Goal: Task Accomplishment & Management: Manage account settings

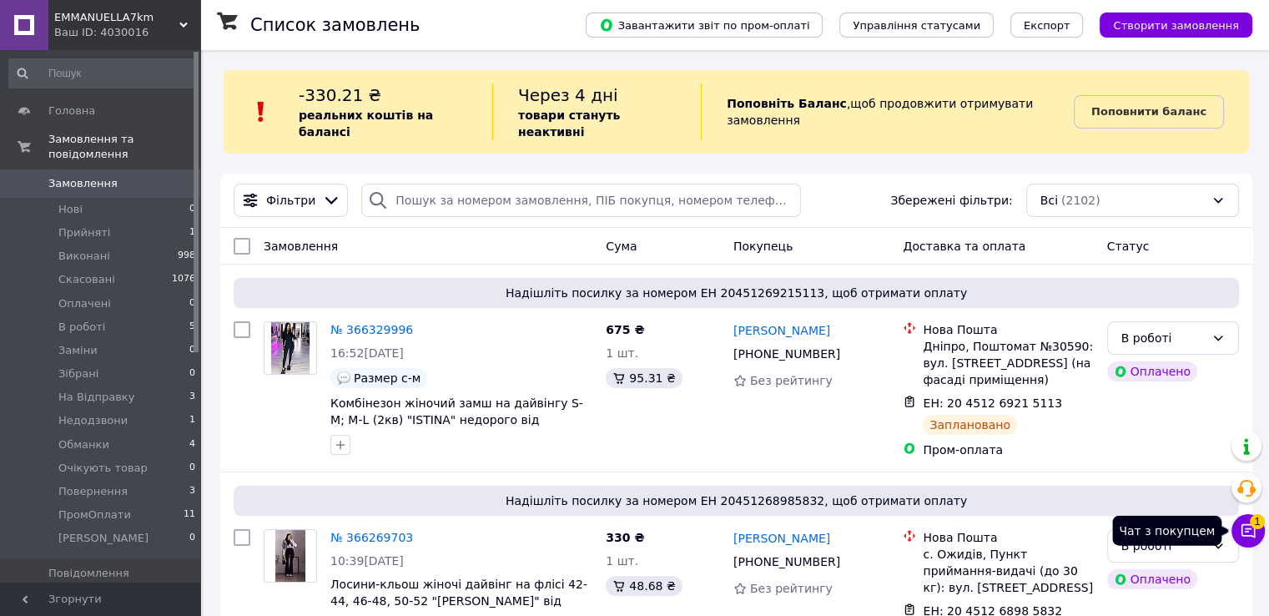
click at [1248, 528] on icon at bounding box center [1249, 531] width 14 height 14
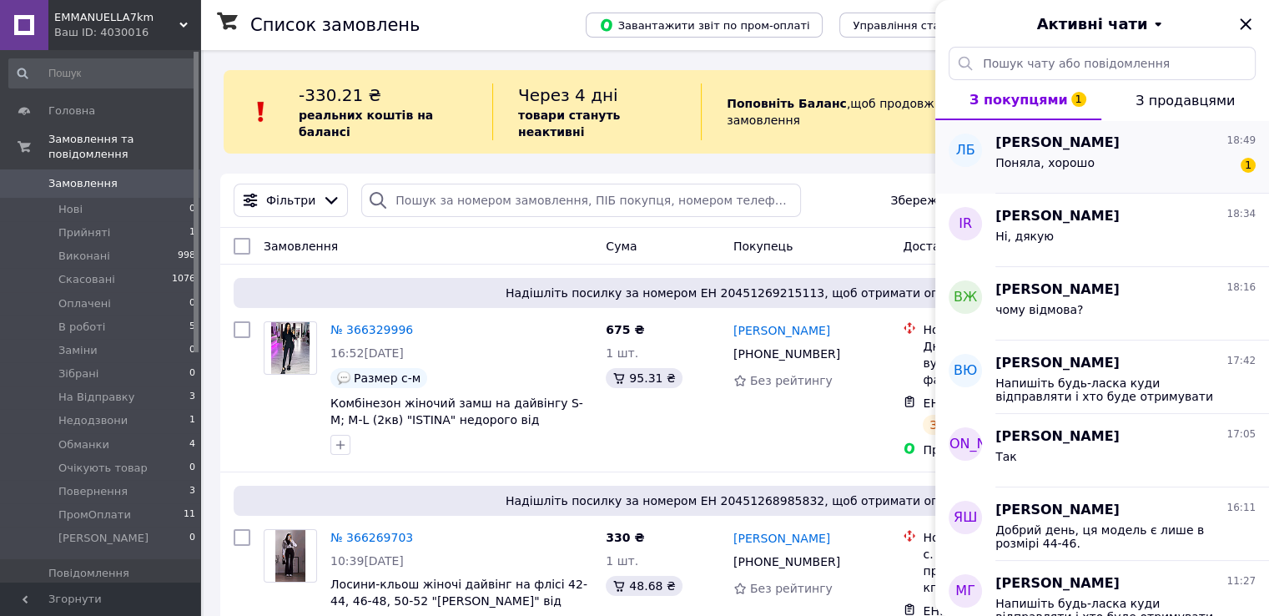
click at [984, 169] on div "ЛБ" at bounding box center [965, 156] width 60 height 73
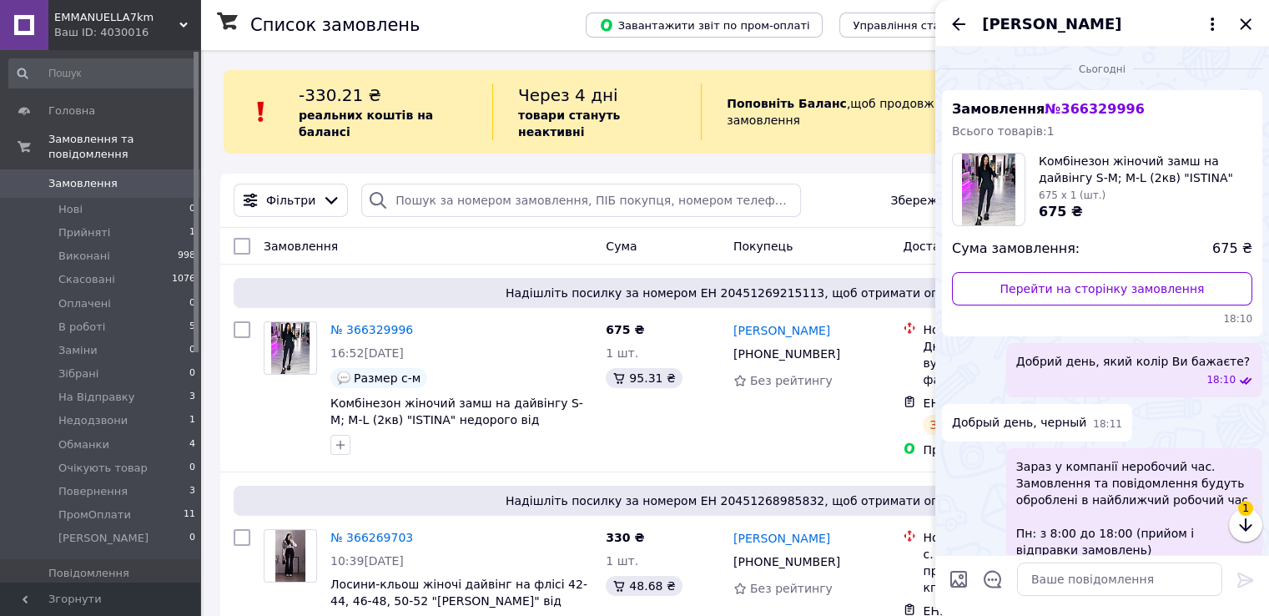
scroll to position [646, 0]
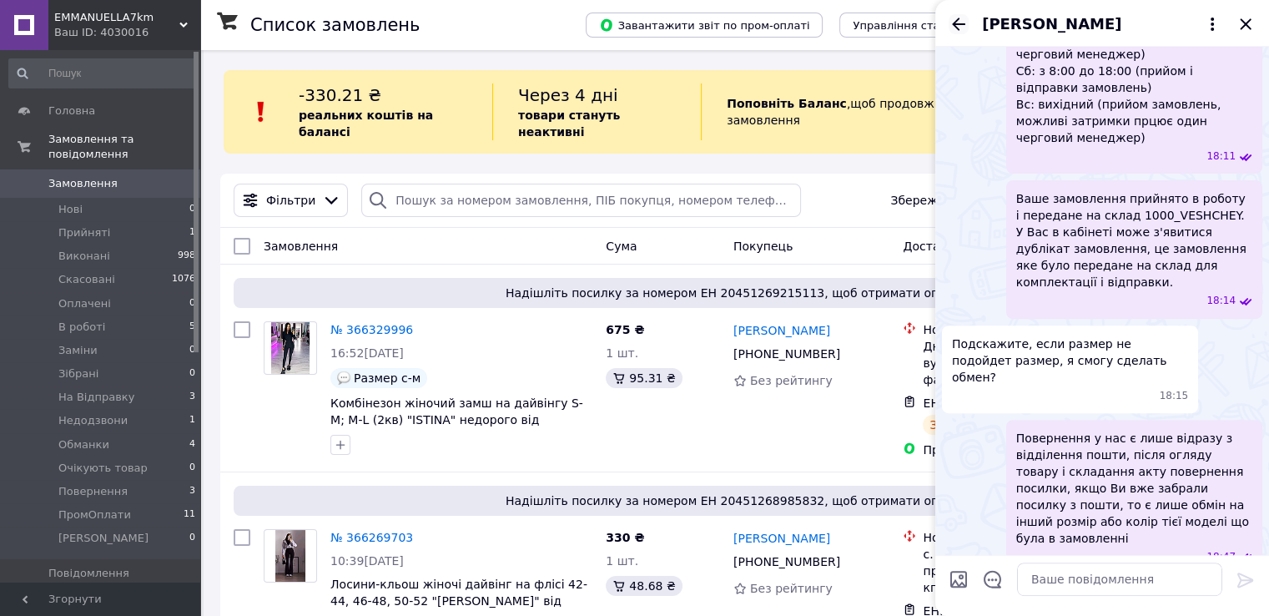
click at [955, 33] on icon "Назад" at bounding box center [959, 24] width 20 height 20
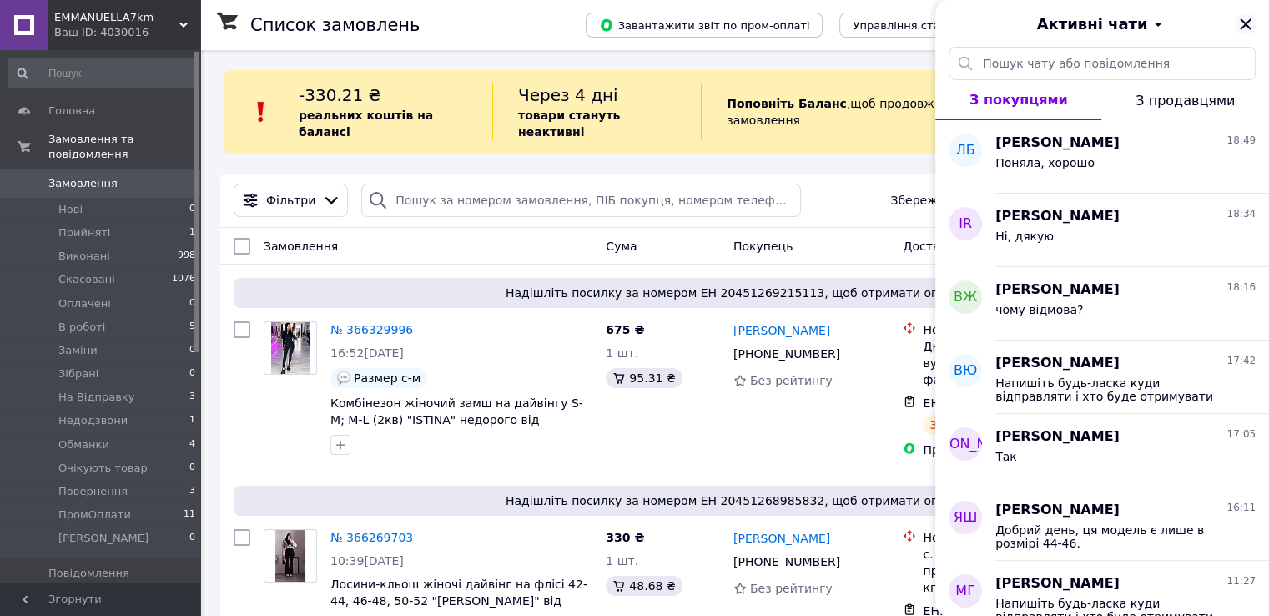
click at [1239, 28] on icon "Закрити" at bounding box center [1246, 24] width 20 height 20
